Goal: Obtain resource: Download file/media

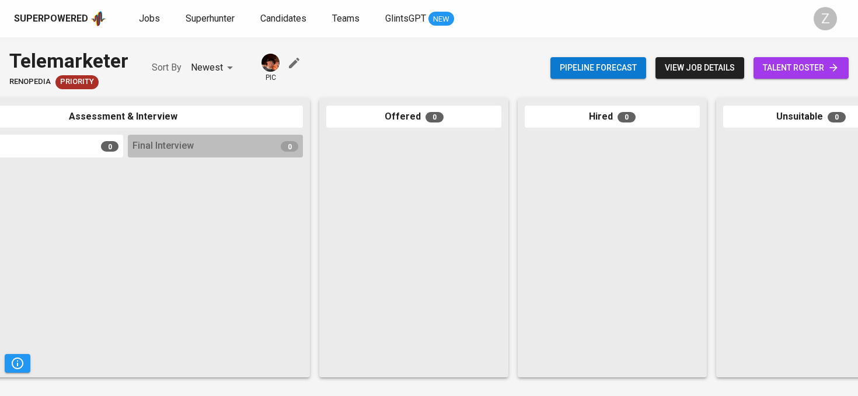
scroll to position [0, 531]
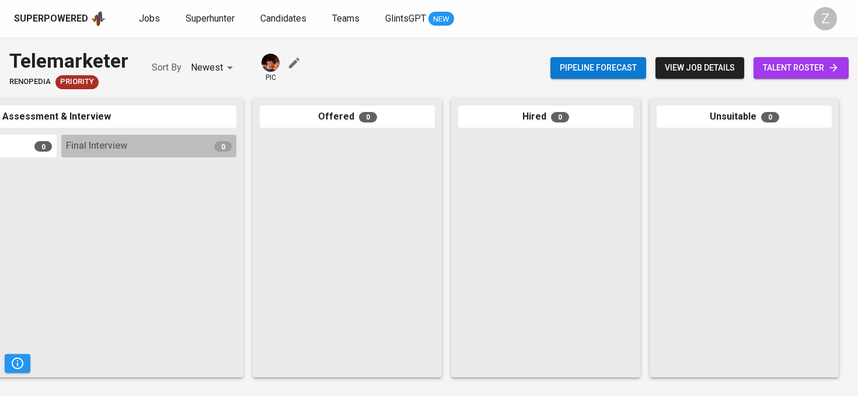
click at [669, 72] on span "view job details" at bounding box center [699, 68] width 70 height 15
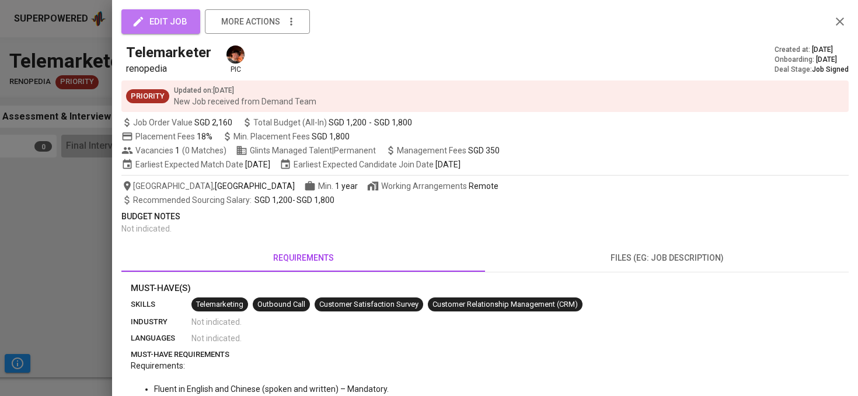
click at [192, 21] on button "edit job" at bounding box center [160, 21] width 79 height 25
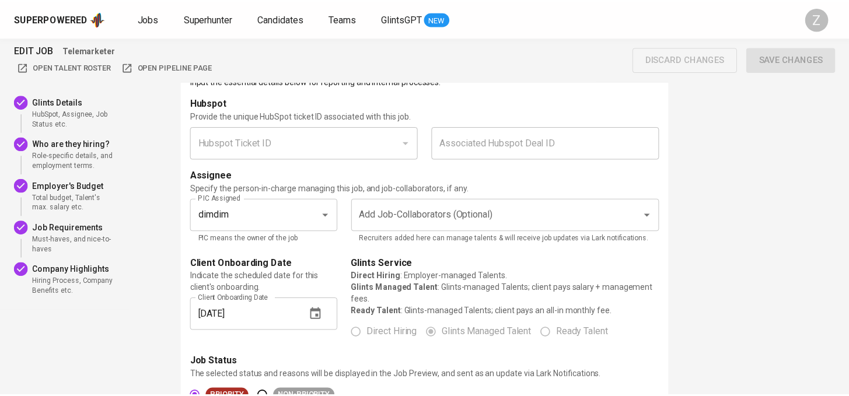
scroll to position [52, 0]
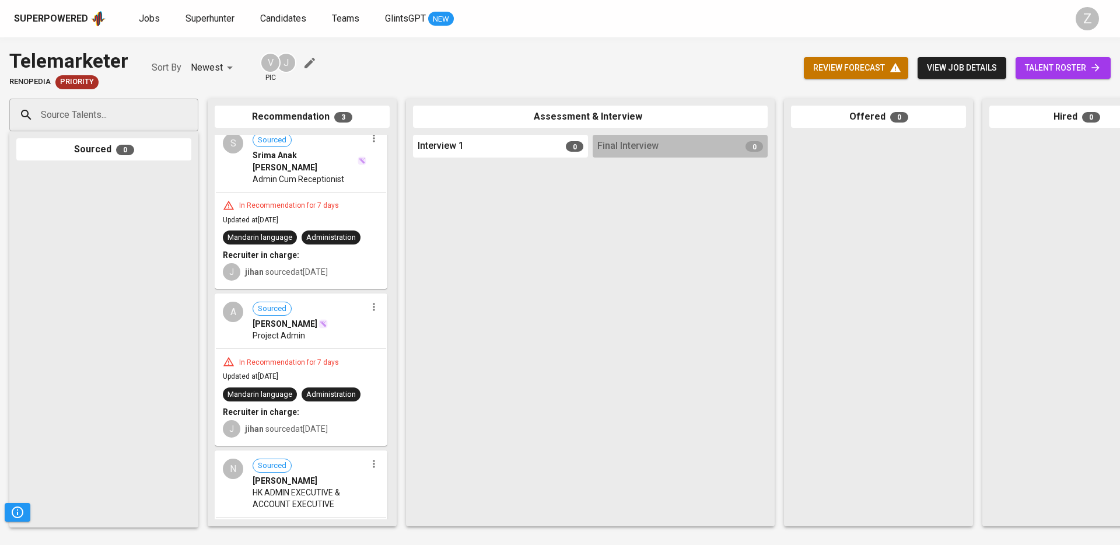
scroll to position [16, 0]
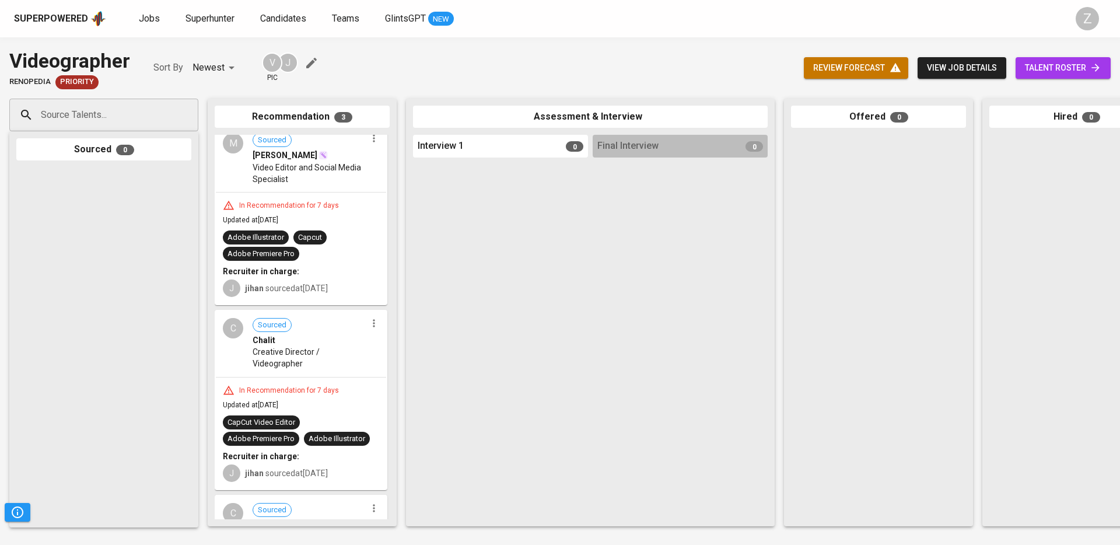
scroll to position [11, 0]
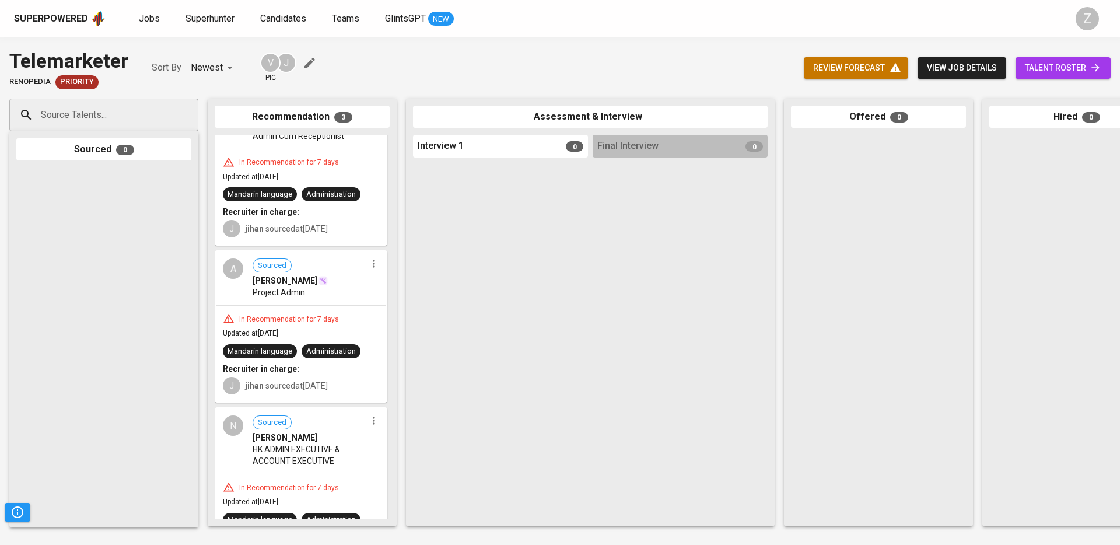
scroll to position [130, 0]
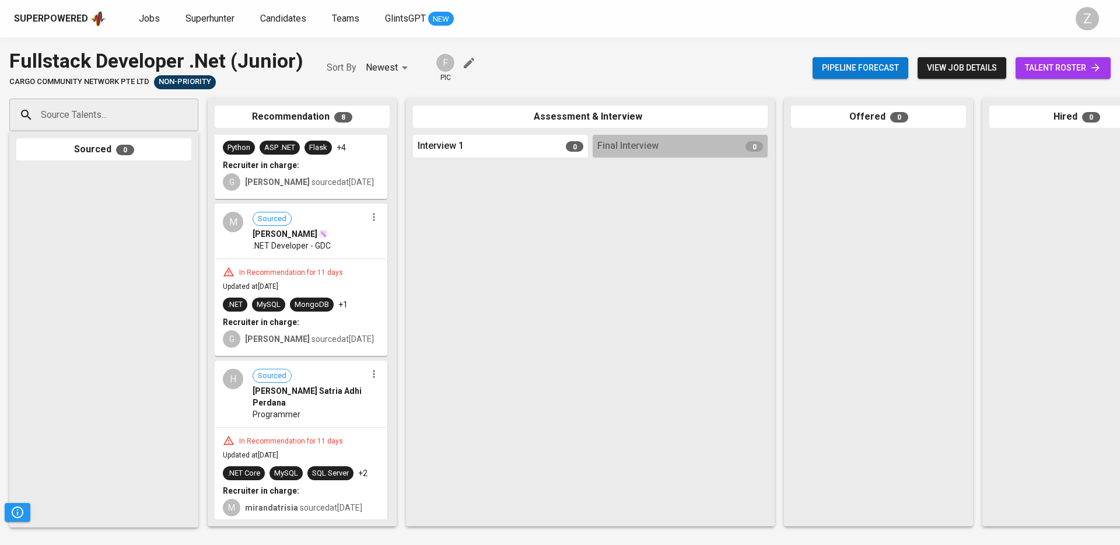
scroll to position [246, 0]
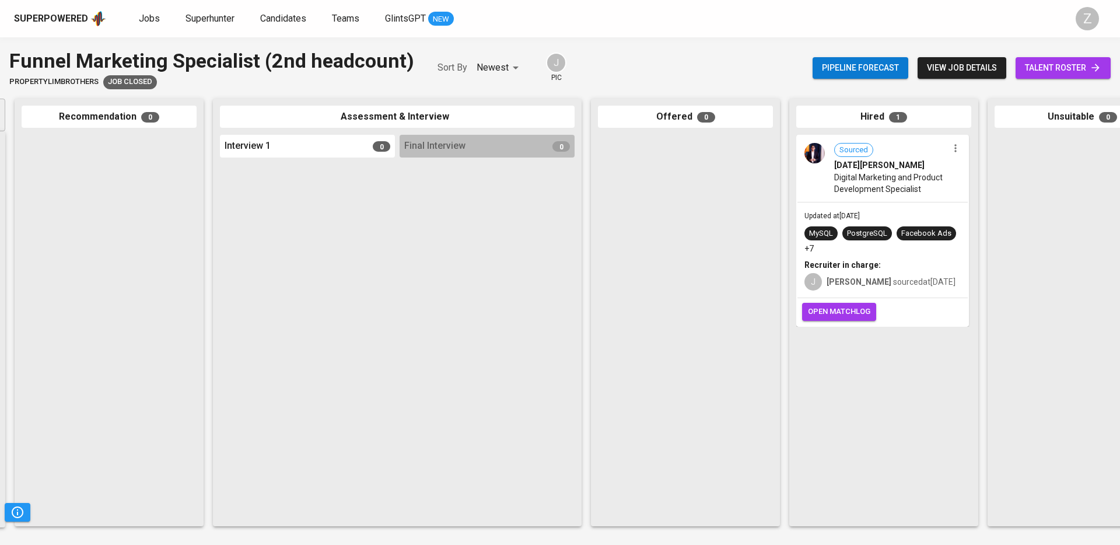
scroll to position [0, 256]
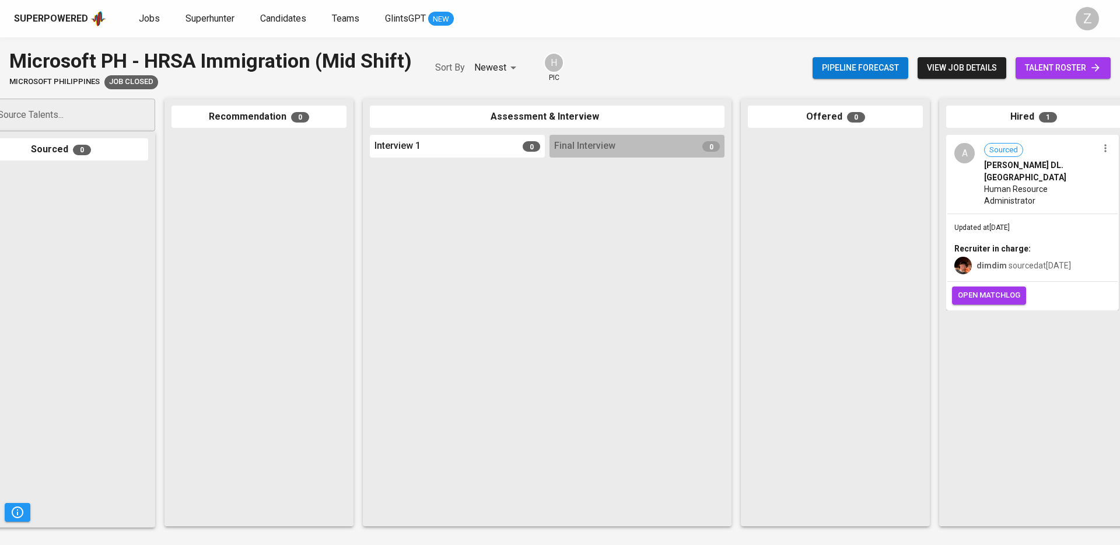
scroll to position [0, 269]
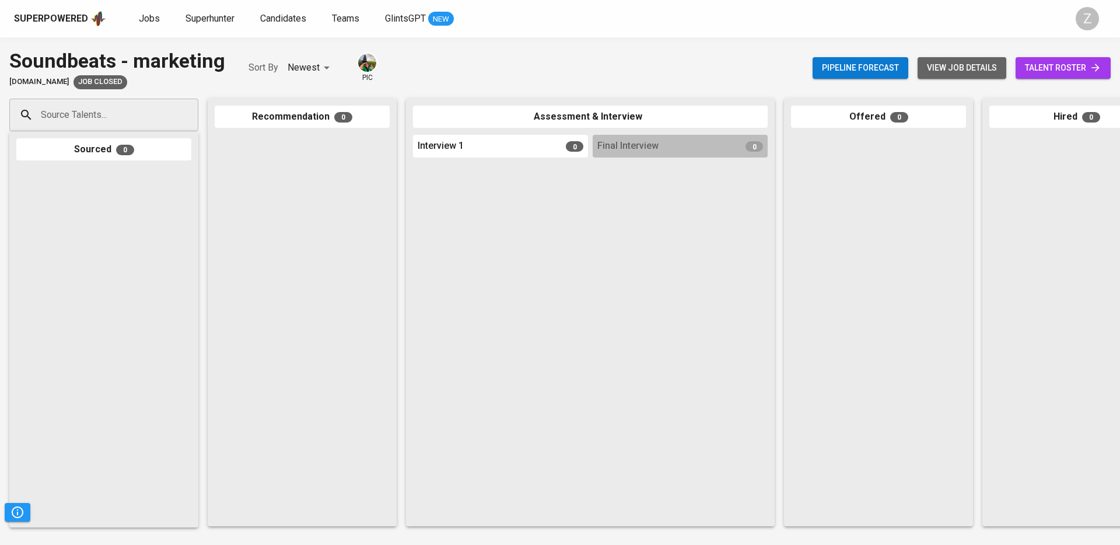
click at [946, 67] on span "view job details" at bounding box center [962, 68] width 70 height 15
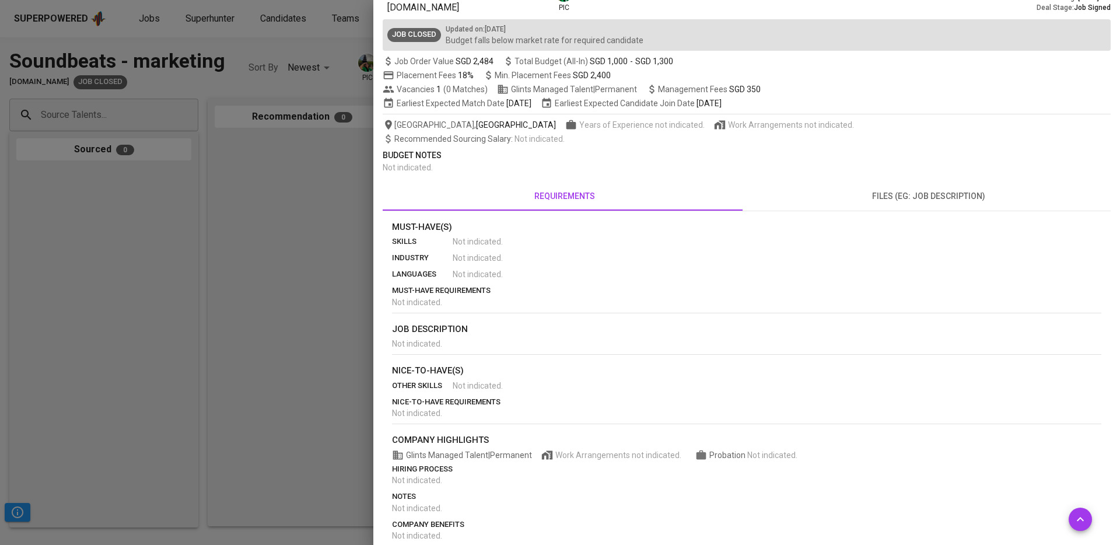
scroll to position [74, 0]
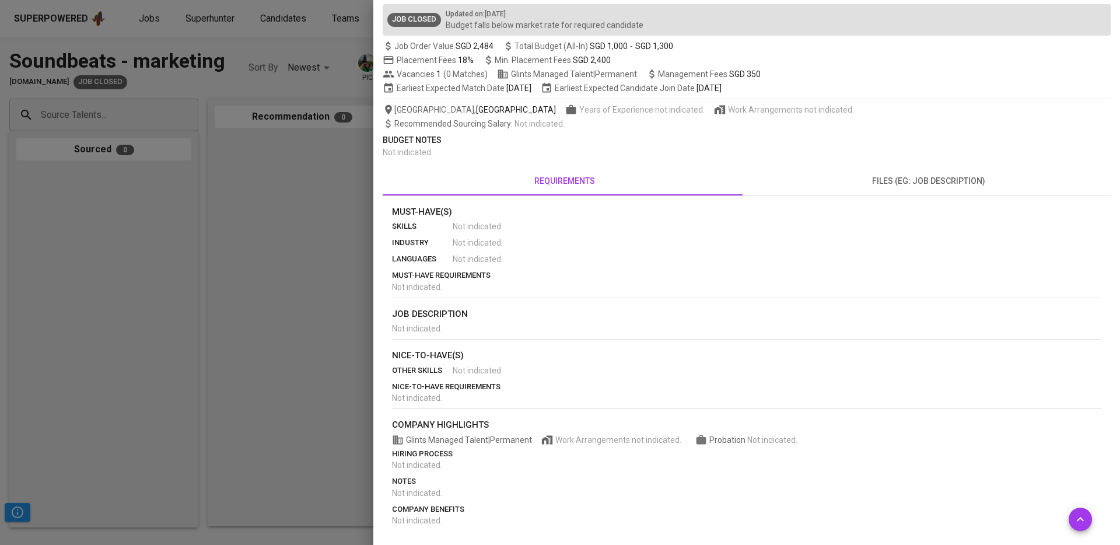
click at [881, 162] on div "view job form Soundbeats - marketing soundbeats.io pic Created at : Aug 20, 202…" at bounding box center [747, 235] width 728 height 590
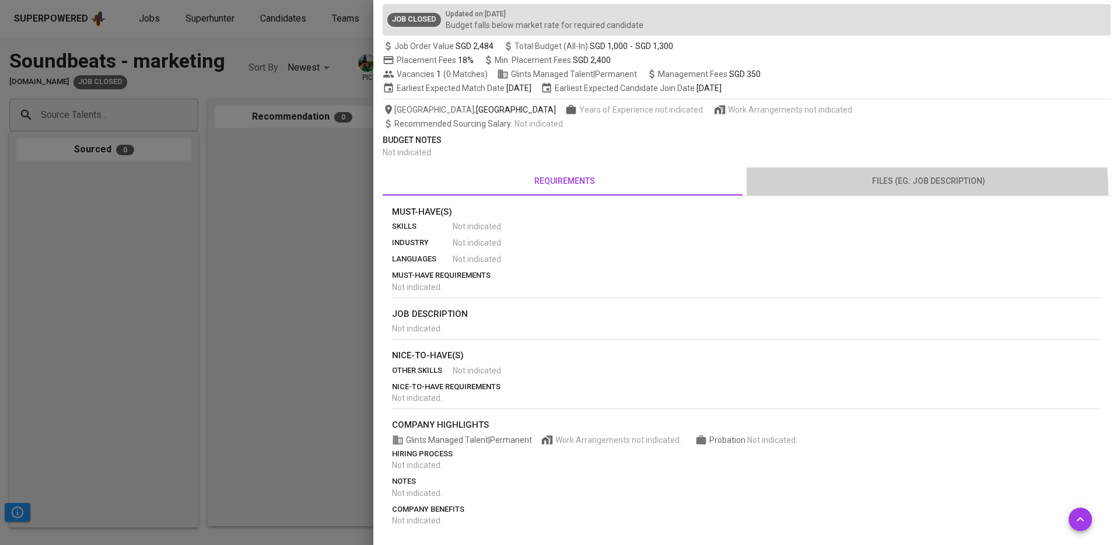
click at [879, 191] on button "files (eg: job description)" at bounding box center [929, 181] width 364 height 28
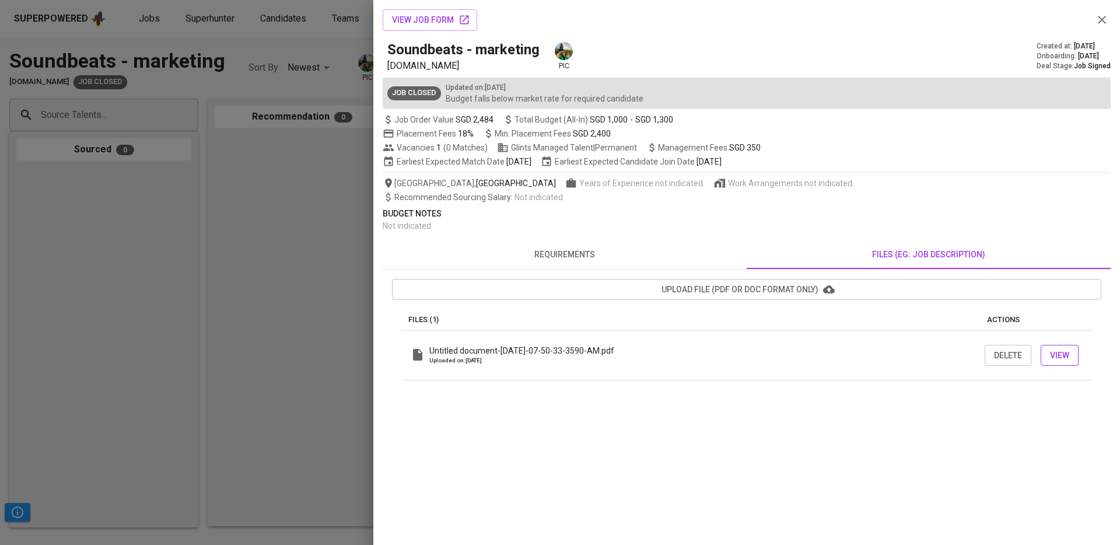
click at [1064, 357] on span "View" at bounding box center [1059, 355] width 19 height 15
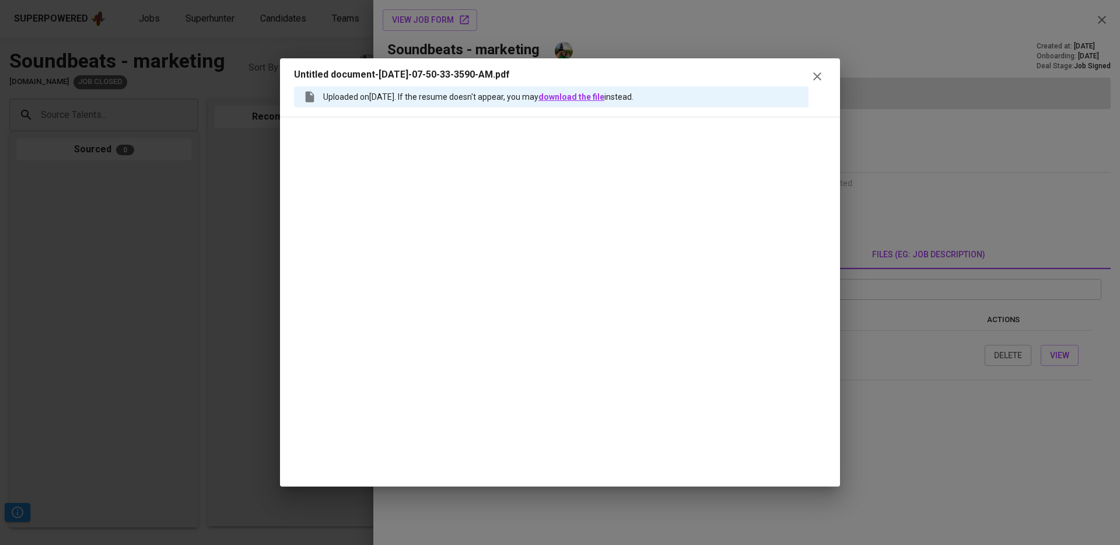
click at [599, 94] on link "download the file" at bounding box center [571, 96] width 66 height 9
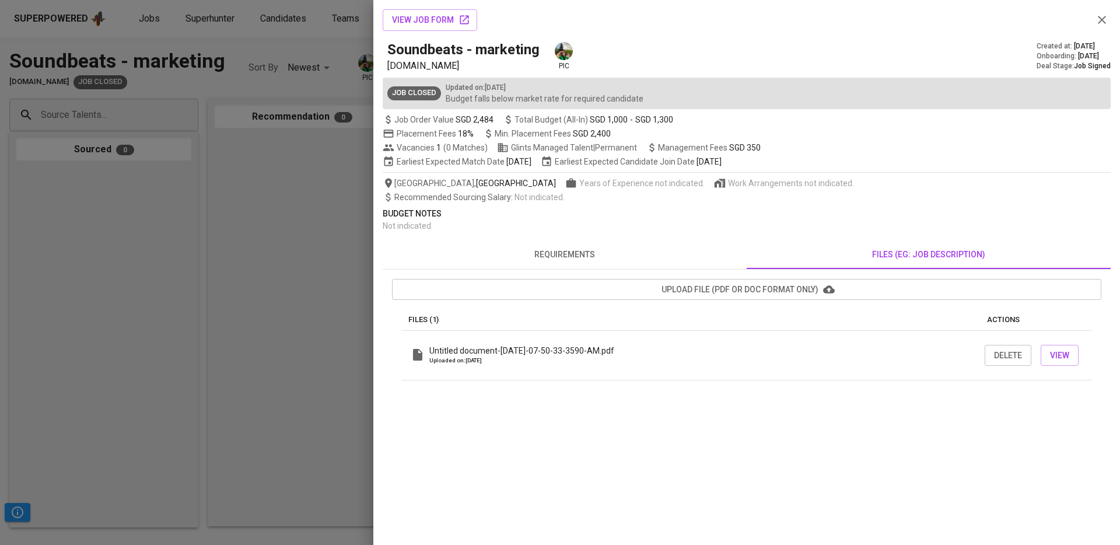
click at [544, 250] on span "requirements" at bounding box center [565, 254] width 350 height 15
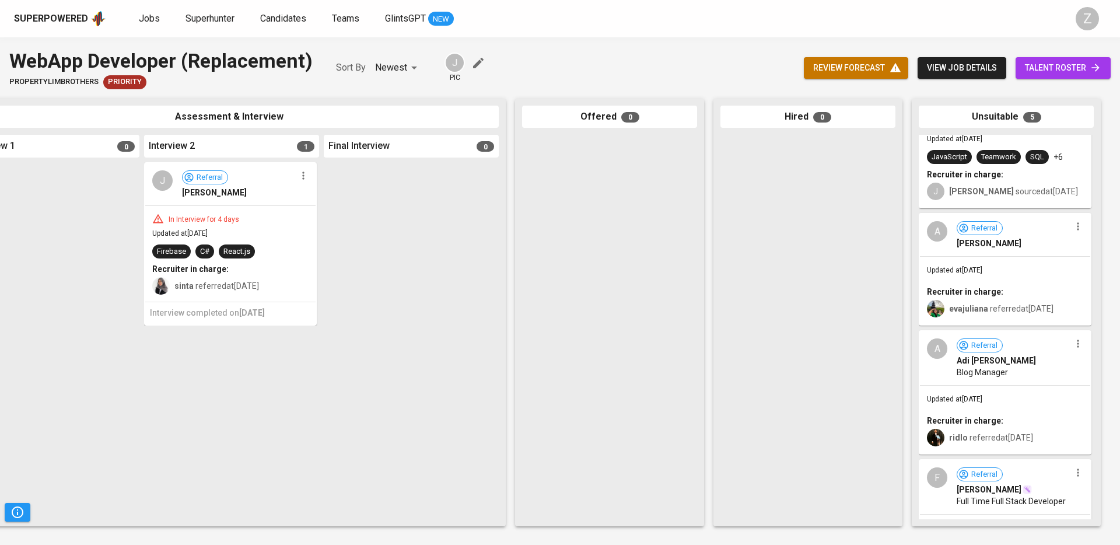
scroll to position [221, 0]
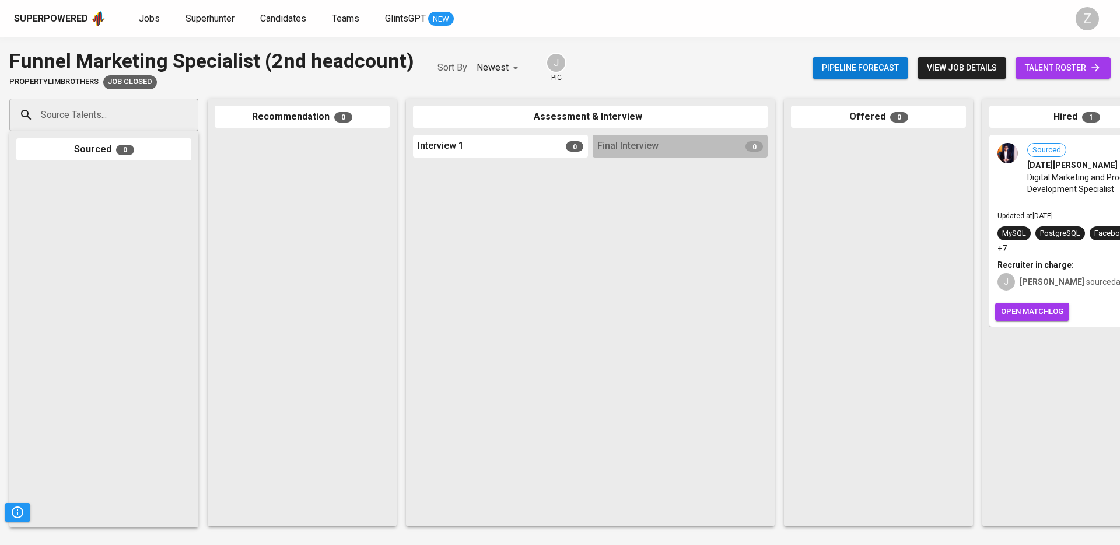
scroll to position [0, 255]
